Goal: Transaction & Acquisition: Purchase product/service

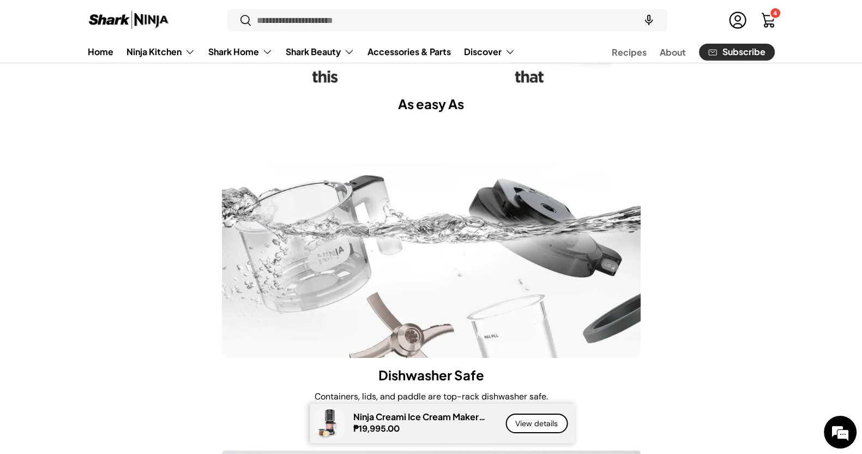
scroll to position [5063, 0]
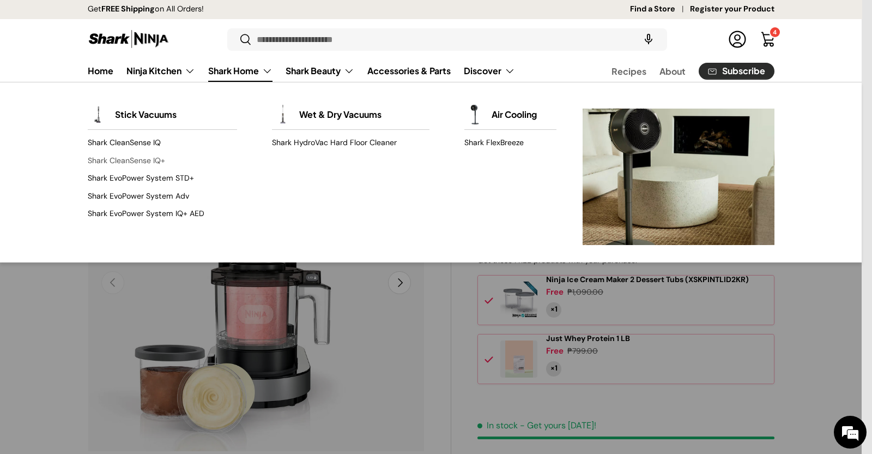
click at [153, 158] on link "Shark CleanSense IQ+" at bounding box center [162, 160] width 149 height 17
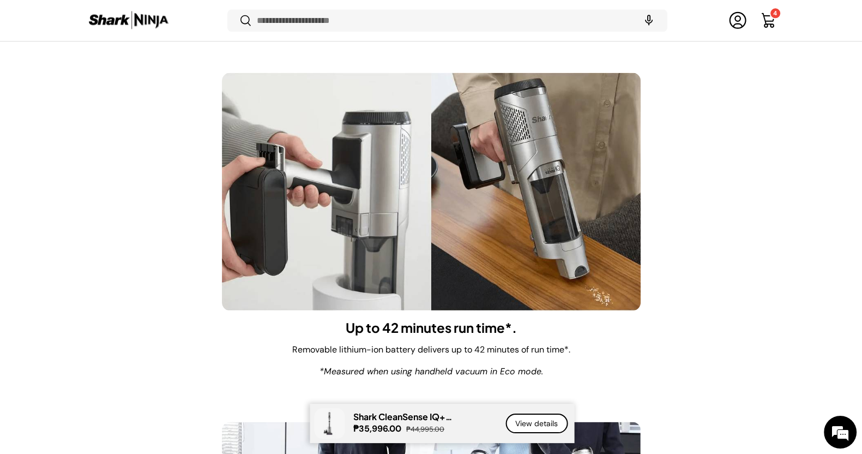
scroll to position [6813, 0]
